Goal: Communication & Community: Answer question/provide support

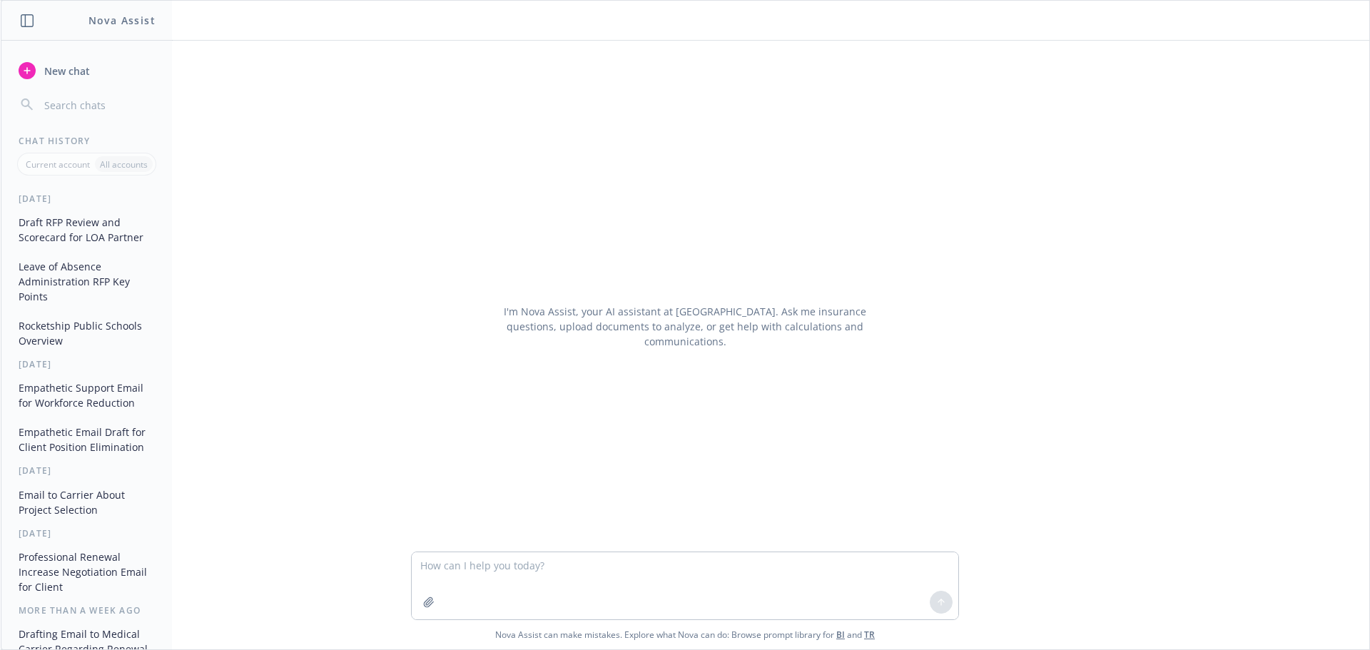
click at [455, 563] on textarea at bounding box center [685, 585] width 546 height 67
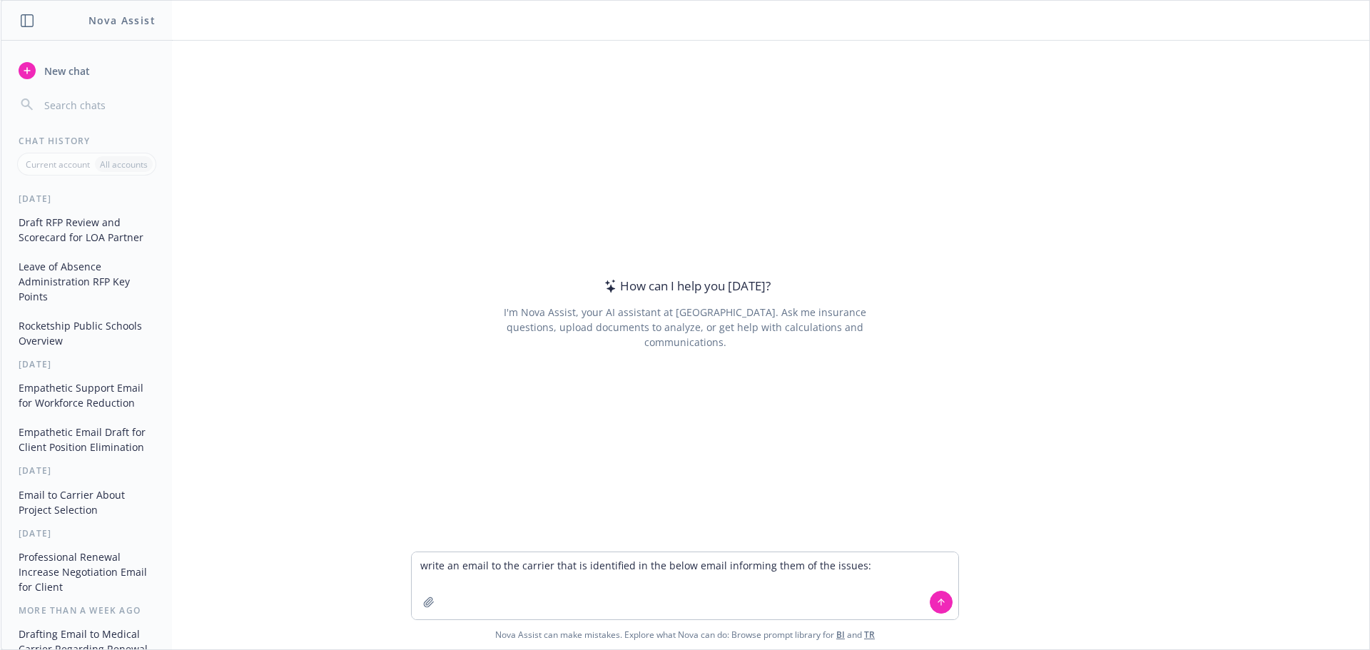
type textarea "write an email to the carrier that is identified in the below email informing t…"
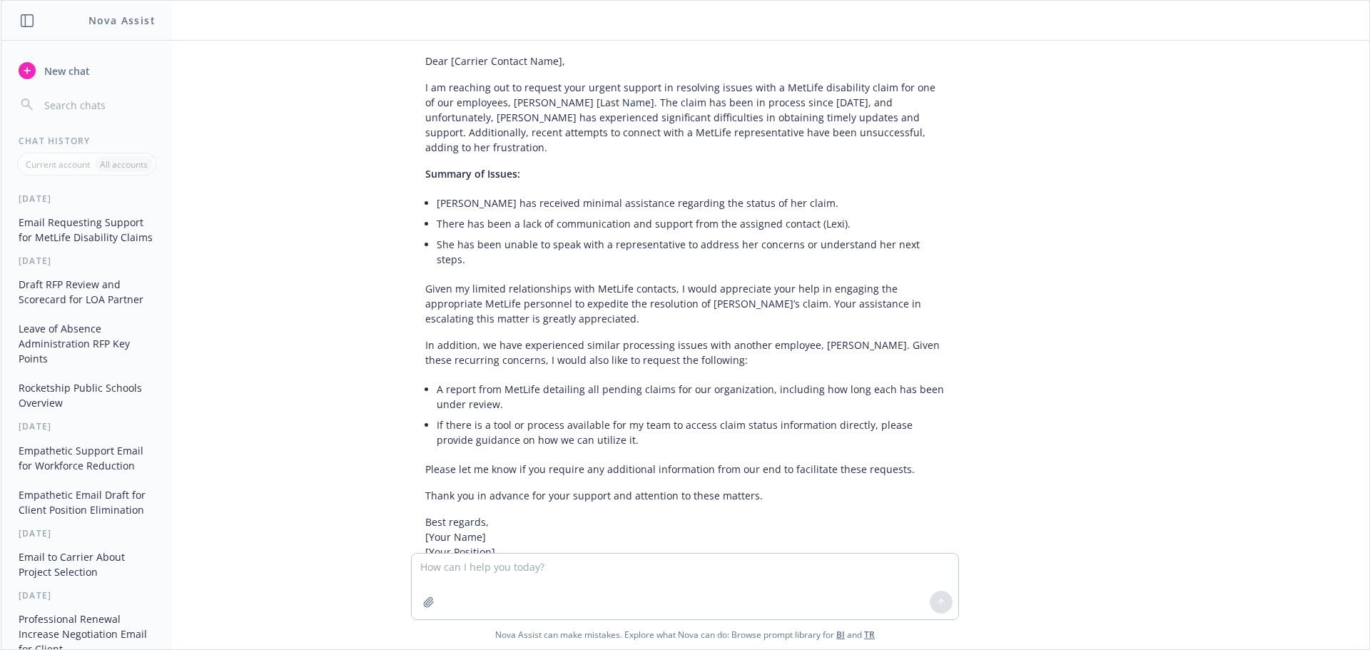
scroll to position [390, 0]
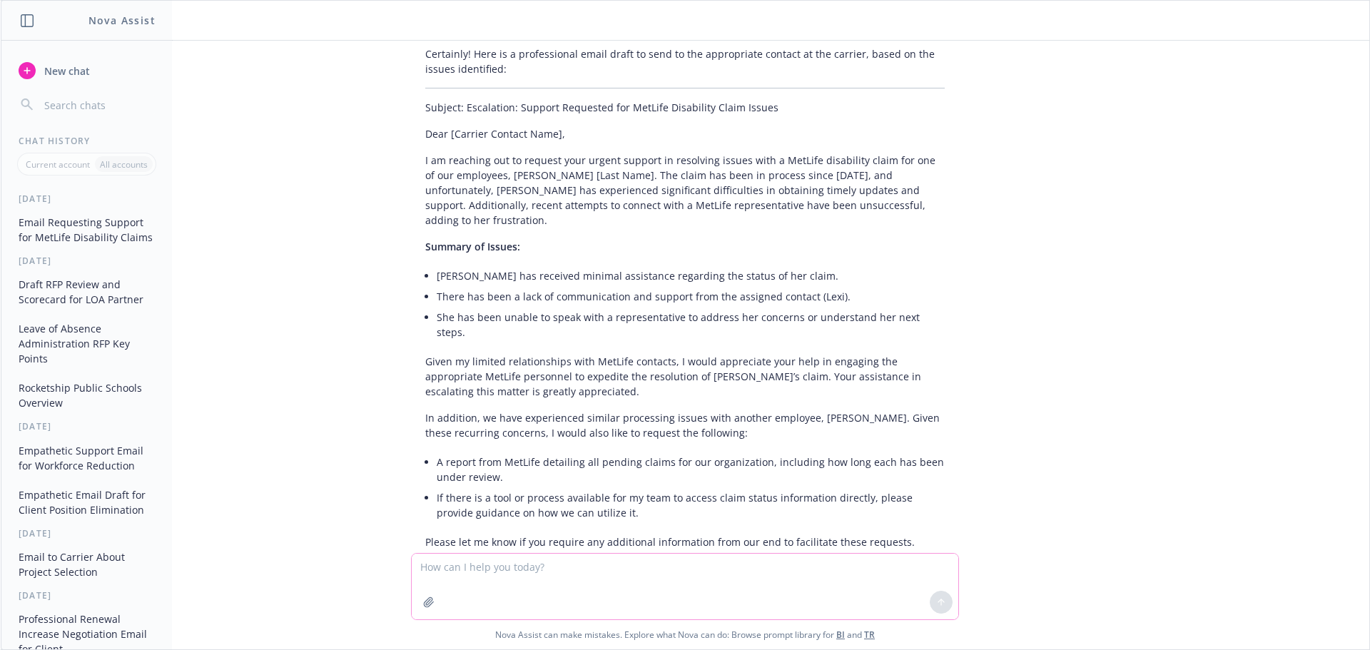
click at [454, 567] on textarea at bounding box center [685, 587] width 546 height 66
type textarea "have this come from broker perspective not client"
click at [653, 564] on textarea "have this come from broker perspective not client" at bounding box center [685, 585] width 546 height 67
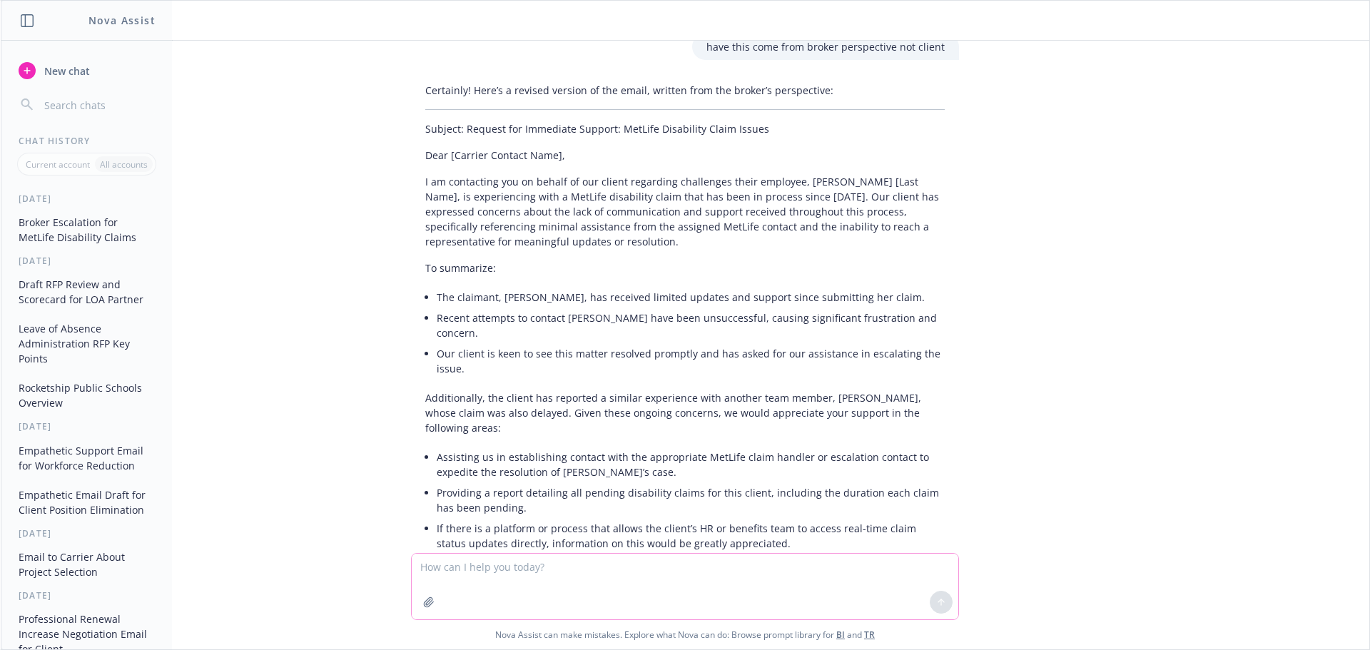
scroll to position [1039, 0]
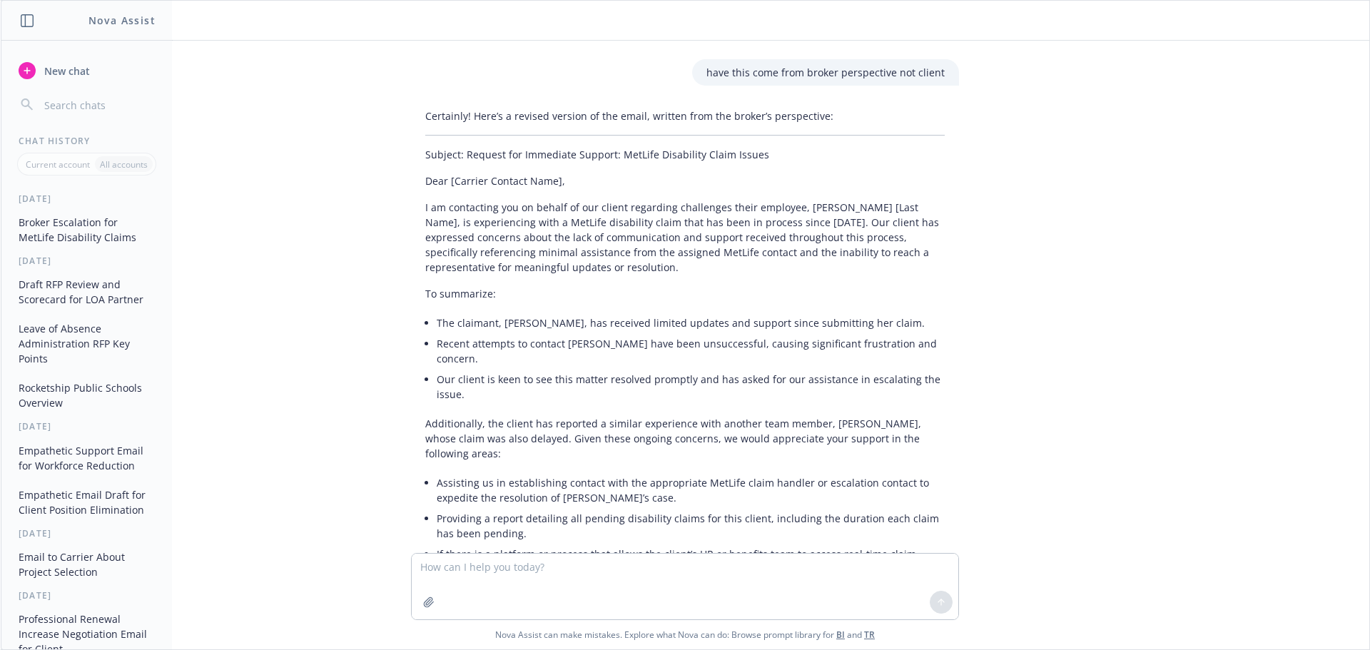
click at [425, 200] on p "I am contacting you on behalf of our client regarding challenges their employee…" at bounding box center [684, 237] width 519 height 75
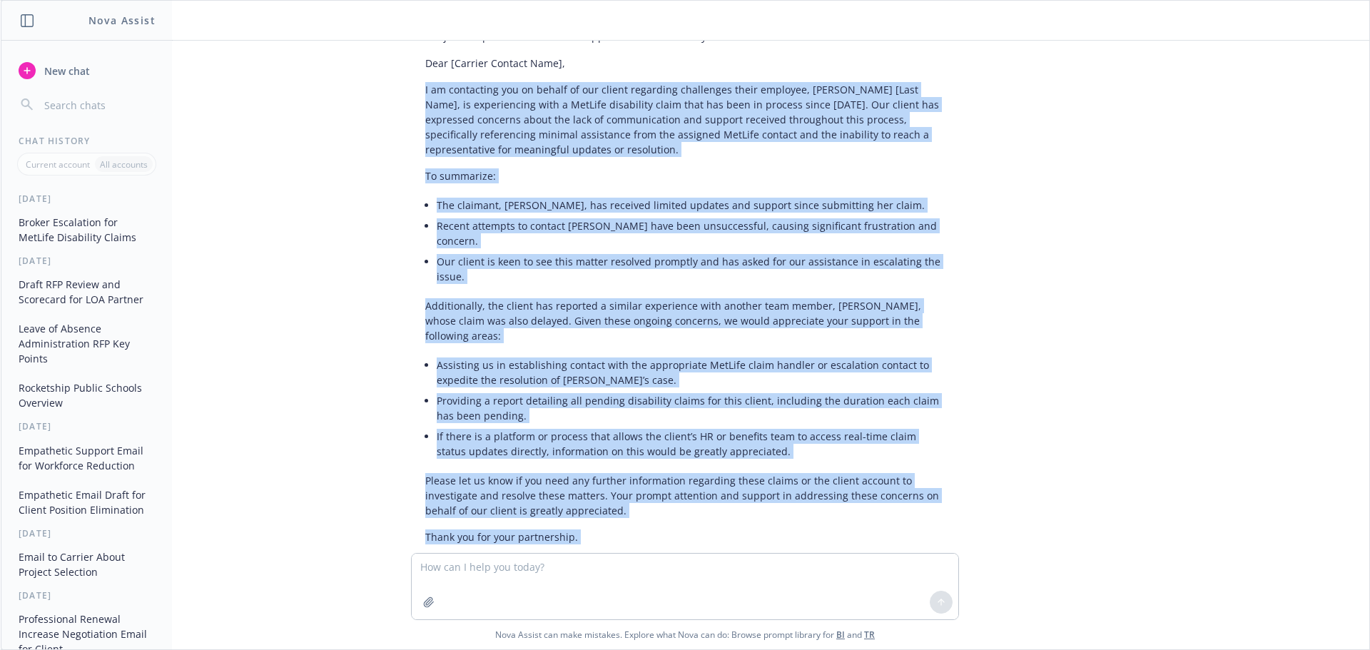
scroll to position [1200, 0]
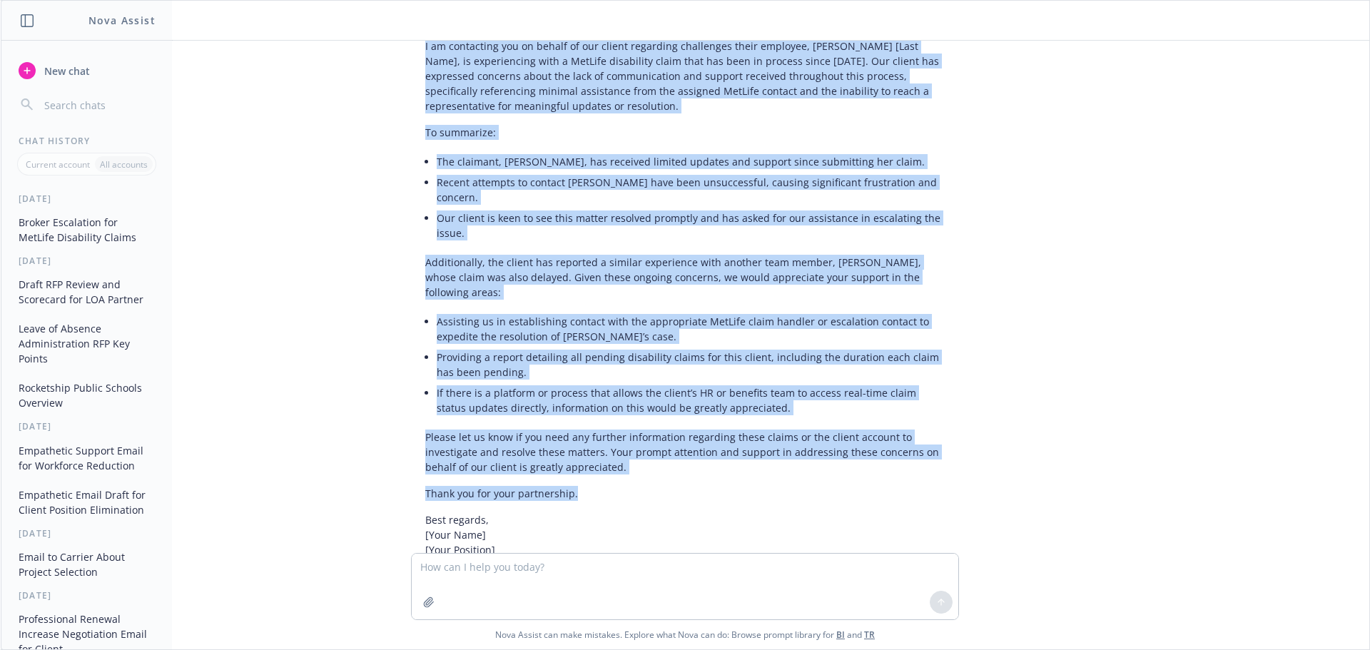
drag, startPoint x: 414, startPoint y: 180, endPoint x: 599, endPoint y: 439, distance: 318.1
click at [599, 439] on div "Certainly! Here’s a revised version of the email, written from the broker’s per…" at bounding box center [685, 279] width 548 height 675
copy div "I am contacting you on behalf of our client regarding challenges their employee…"
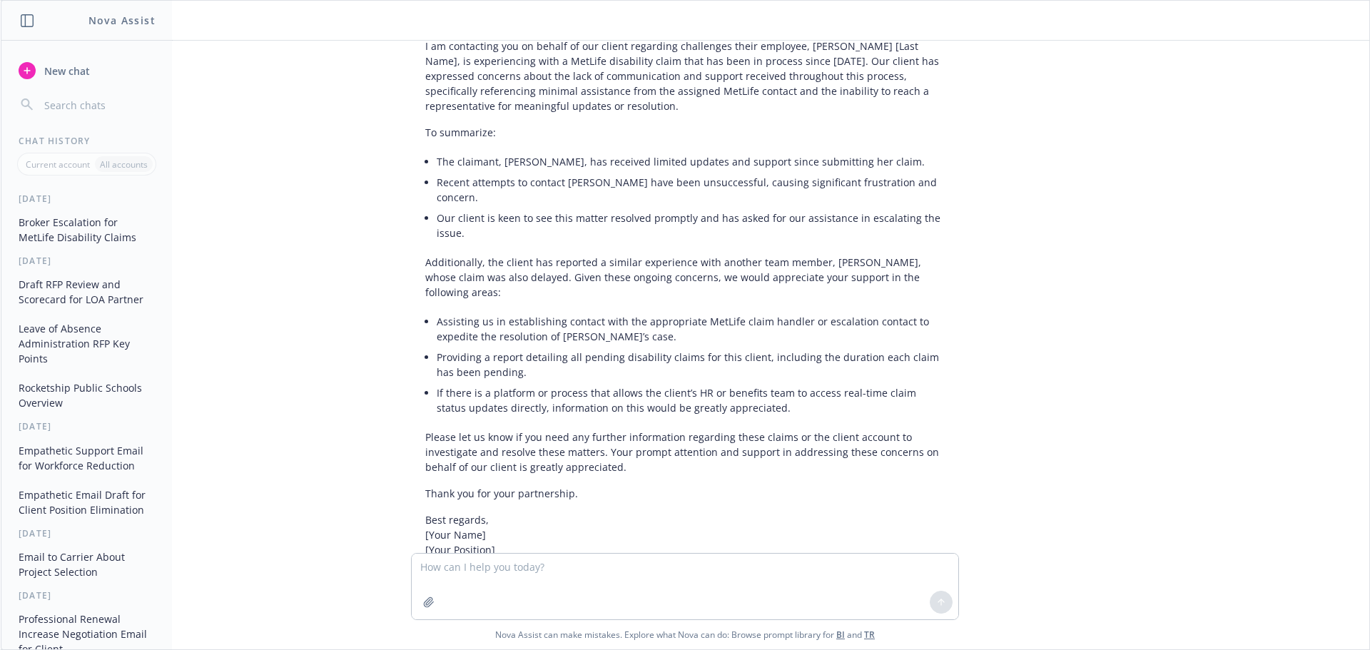
click at [205, 505] on div "write an email to the carrier that is identified in the below email informing t…" at bounding box center [685, 297] width 1368 height 512
